Goal: Information Seeking & Learning: Learn about a topic

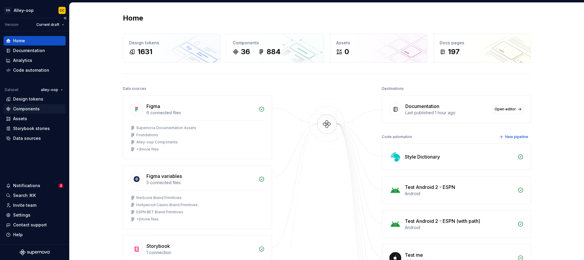
click at [25, 109] on div "Components" at bounding box center [26, 109] width 27 height 6
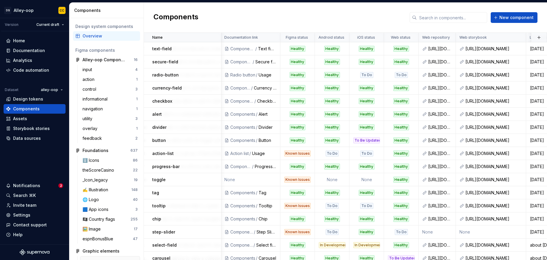
scroll to position [0, 9]
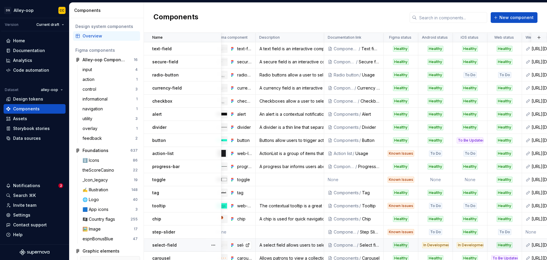
drag, startPoint x: 237, startPoint y: 259, endPoint x: 240, endPoint y: 248, distance: 11.1
click at [240, 248] on div "select-field" at bounding box center [233, 245] width 43 height 8
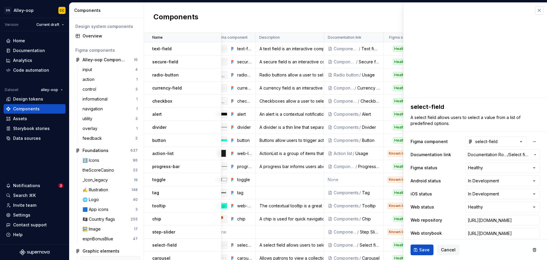
click at [538, 12] on button "button" at bounding box center [539, 10] width 8 height 8
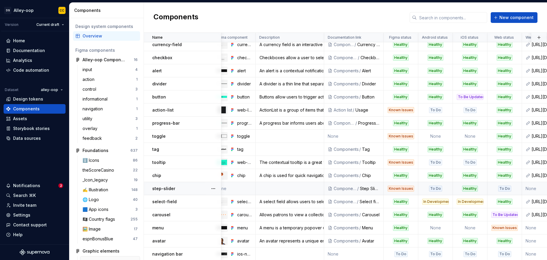
scroll to position [41, 9]
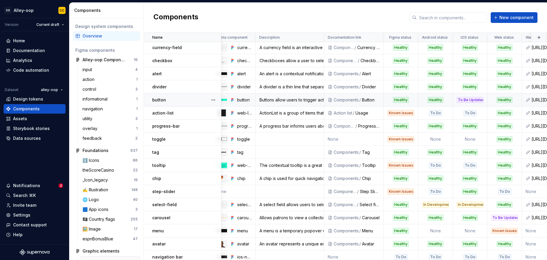
click at [196, 96] on td "button" at bounding box center [182, 100] width 77 height 13
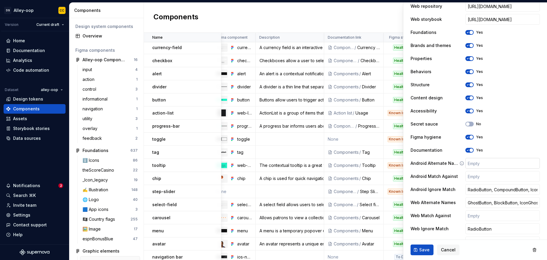
scroll to position [247, 0]
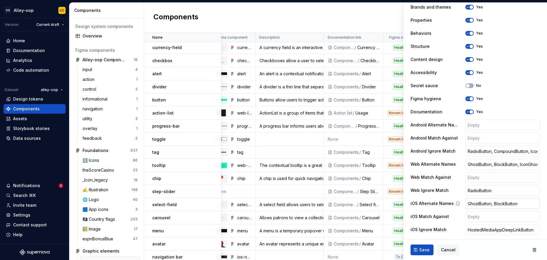
click at [481, 202] on input "GhostButton, BlockButton" at bounding box center [503, 203] width 75 height 11
click at [497, 203] on input "GhostButton, BlockButton" at bounding box center [503, 203] width 75 height 11
click at [490, 191] on input "RadioButton" at bounding box center [503, 190] width 75 height 11
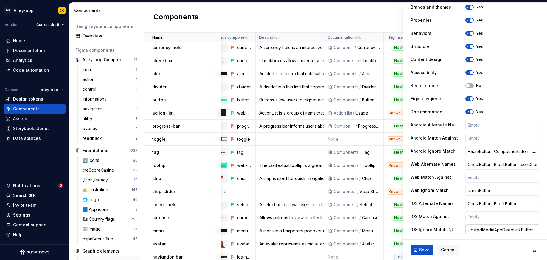
click at [506, 228] on input "HostedMediaAppDeepLinkButton" at bounding box center [503, 230] width 75 height 11
click at [481, 230] on input "HostedMediaAppDeepLinkButton" at bounding box center [503, 230] width 75 height 11
click at [480, 230] on input "HostedMediaAppDeepLinkButton" at bounding box center [503, 230] width 75 height 11
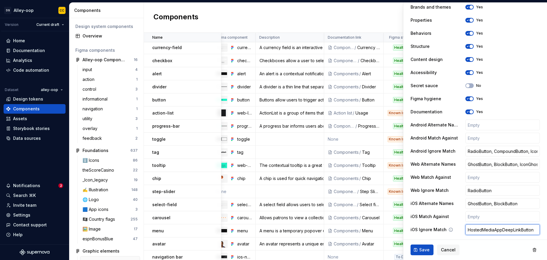
click at [480, 230] on input "HostedMediaAppDeepLinkButton" at bounding box center [503, 230] width 75 height 11
click at [481, 151] on input "RadioButton, CompoundButton, IconButton, BetslipButton, MarketButton, PillCarou…" at bounding box center [503, 151] width 75 height 11
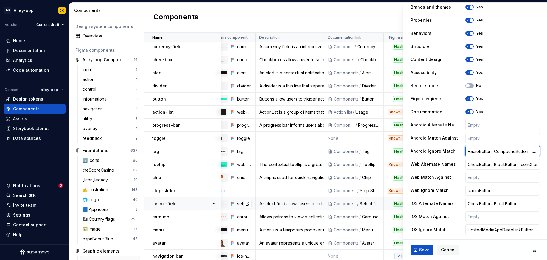
scroll to position [42, 9]
click at [334, 18] on div "Components New component" at bounding box center [345, 18] width 403 height 30
click at [449, 253] on button "Cancel" at bounding box center [448, 250] width 22 height 11
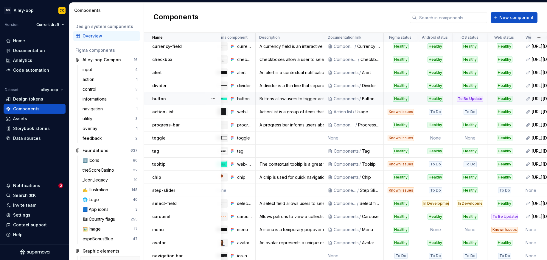
click at [177, 101] on div "button" at bounding box center [186, 99] width 69 height 6
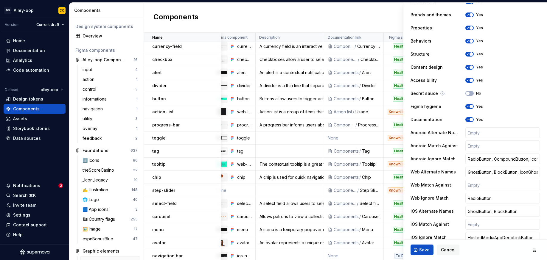
scroll to position [247, 0]
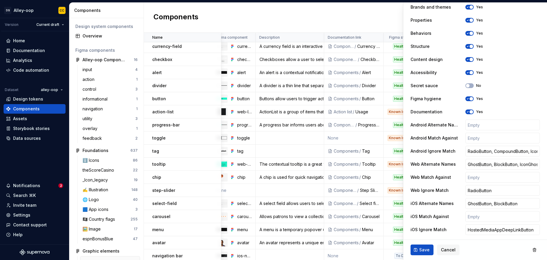
type textarea "*"
